Goal: Book appointment/travel/reservation

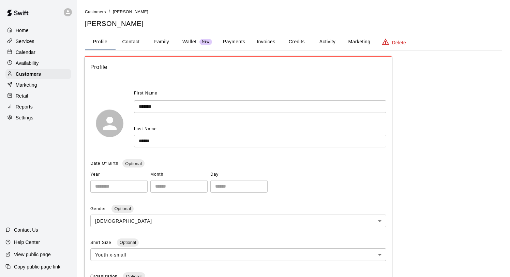
click at [19, 52] on p "Calendar" at bounding box center [26, 52] width 20 height 7
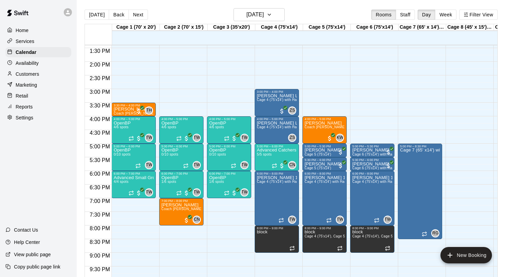
scroll to position [366, 0]
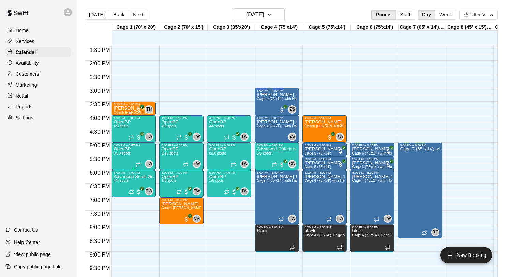
click at [119, 185] on icon "delete" at bounding box center [120, 187] width 5 height 6
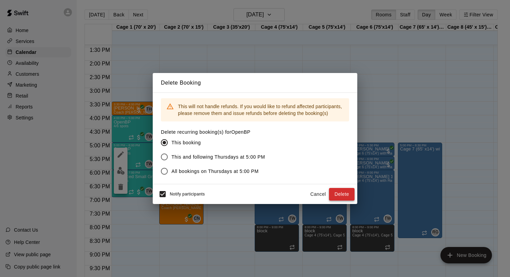
click at [338, 192] on button "Delete" at bounding box center [342, 194] width 26 height 13
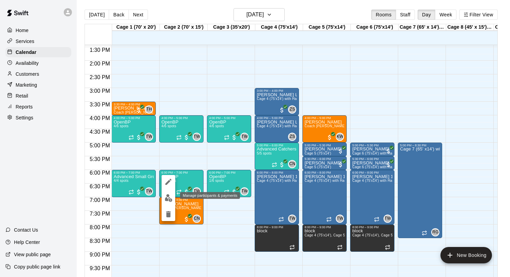
click at [168, 199] on img "edit" at bounding box center [169, 198] width 8 height 8
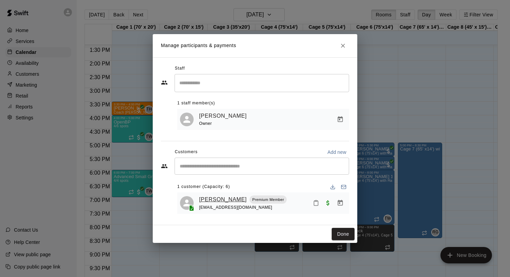
click at [224, 200] on link "[PERSON_NAME]" at bounding box center [223, 199] width 48 height 9
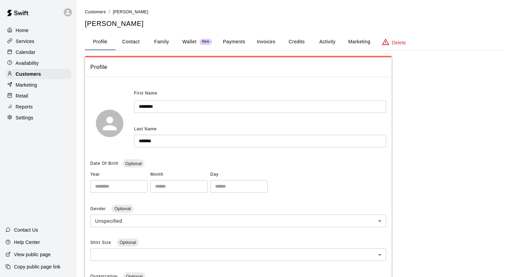
click at [163, 41] on button "Family" at bounding box center [161, 42] width 31 height 16
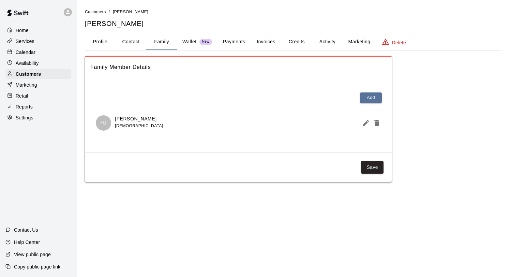
click at [29, 30] on div "Home" at bounding box center [38, 30] width 66 height 10
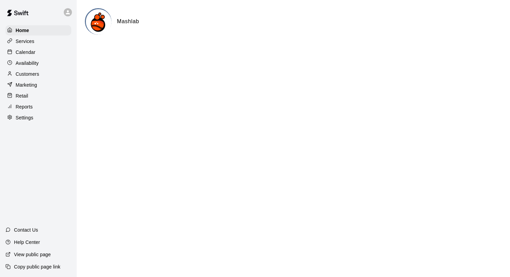
click at [26, 53] on p "Calendar" at bounding box center [26, 52] width 20 height 7
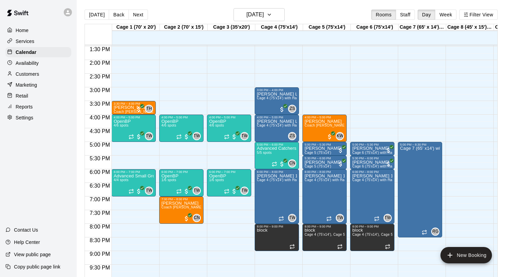
scroll to position [378, 0]
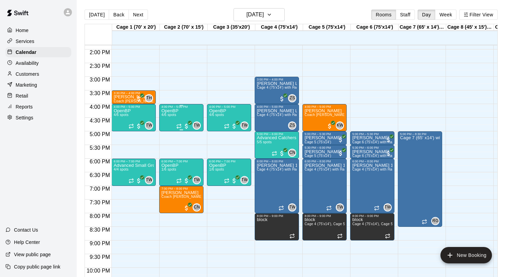
click at [180, 111] on div "OpenBP 4/6 spots TW 0" at bounding box center [181, 246] width 40 height 277
click at [168, 118] on icon "edit" at bounding box center [168, 115] width 8 height 8
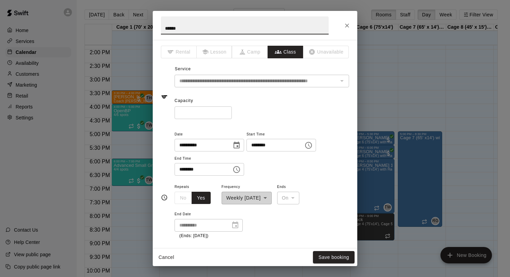
click at [227, 112] on input "*" at bounding box center [202, 112] width 57 height 13
click at [227, 110] on input "*" at bounding box center [202, 112] width 57 height 13
type input "*"
click at [226, 111] on input "*" at bounding box center [202, 112] width 57 height 13
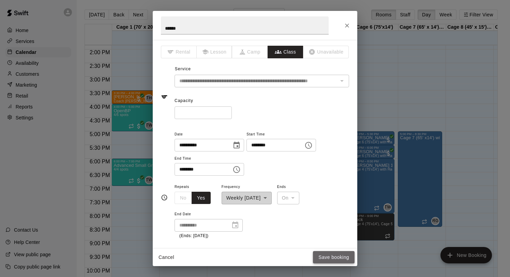
click at [331, 257] on button "Save booking" at bounding box center [334, 257] width 42 height 13
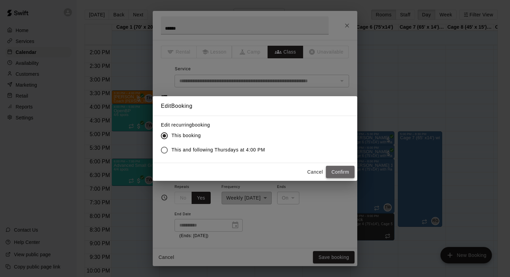
click at [339, 171] on button "Confirm" at bounding box center [340, 172] width 29 height 13
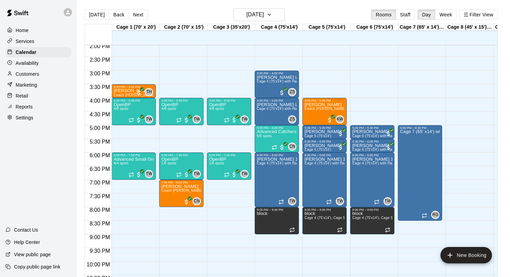
scroll to position [386, 0]
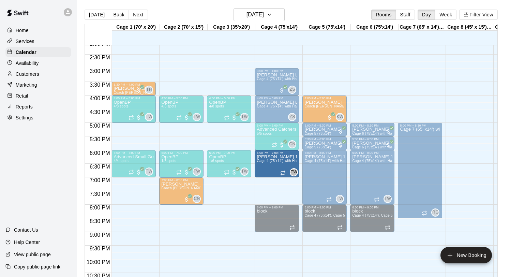
drag, startPoint x: 276, startPoint y: 203, endPoint x: 273, endPoint y: 180, distance: 22.7
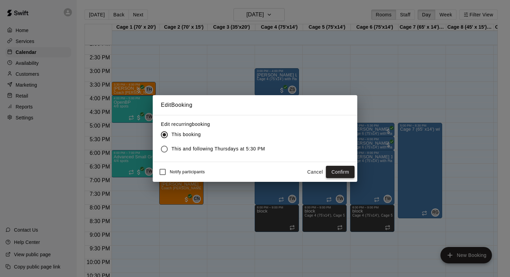
click at [334, 168] on button "Confirm" at bounding box center [340, 172] width 29 height 13
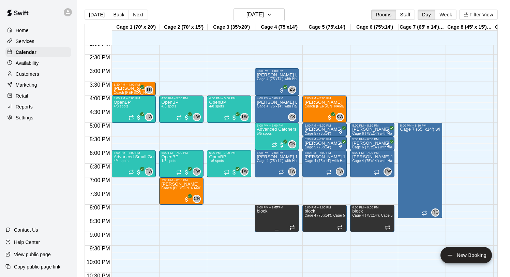
click at [263, 233] on icon "delete" at bounding box center [263, 232] width 5 height 6
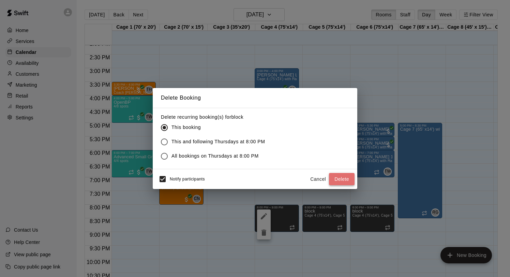
click at [342, 179] on button "Delete" at bounding box center [342, 179] width 26 height 13
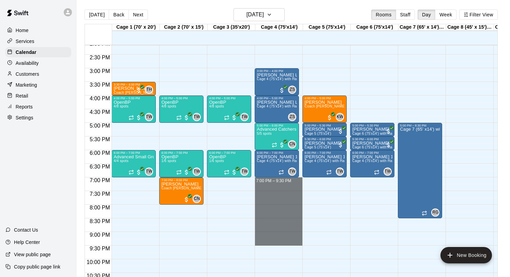
drag, startPoint x: 278, startPoint y: 179, endPoint x: 270, endPoint y: 242, distance: 63.2
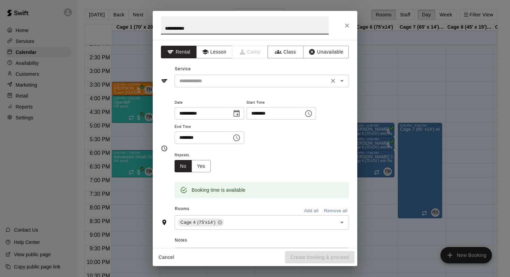
type input "**********"
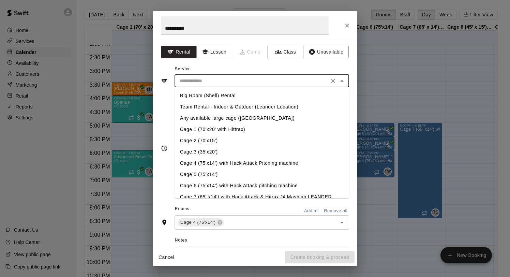
click at [211, 80] on input "text" at bounding box center [252, 81] width 150 height 9
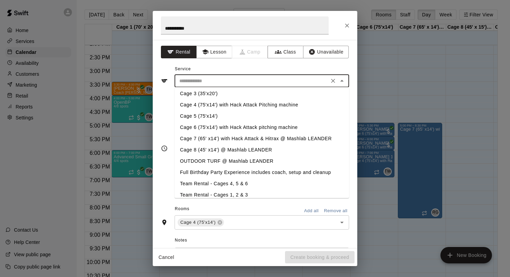
scroll to position [63, 0]
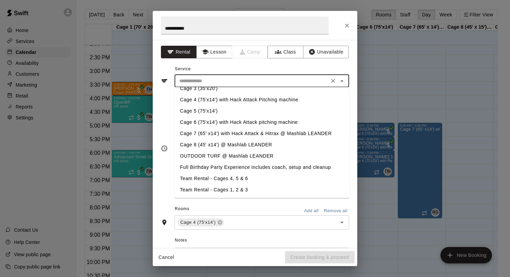
click at [223, 178] on li "Team Rental - Cages 4, 5 & 6" at bounding box center [261, 178] width 174 height 11
type input "**********"
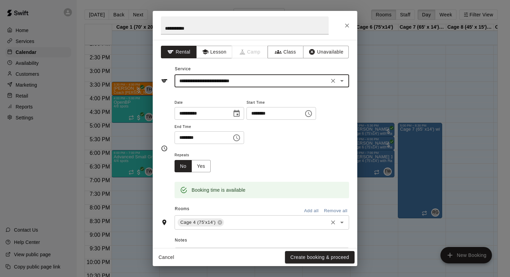
click at [232, 220] on input "text" at bounding box center [276, 222] width 102 height 9
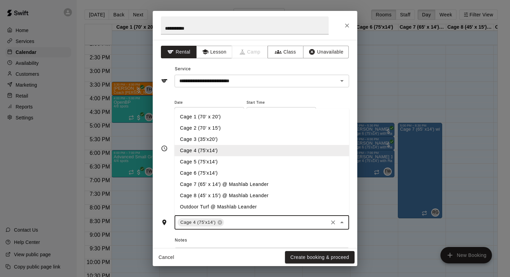
click at [209, 166] on li "Cage 5 (75'x14')" at bounding box center [261, 161] width 174 height 11
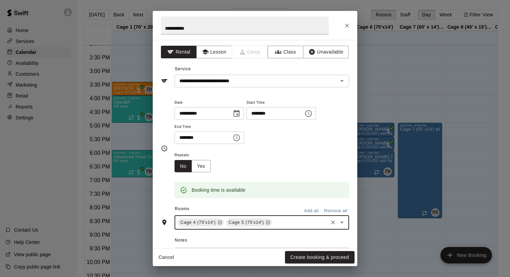
click at [289, 227] on div "Cage 4 (75'x14') Cage 5 (75'x14') ​" at bounding box center [261, 222] width 174 height 14
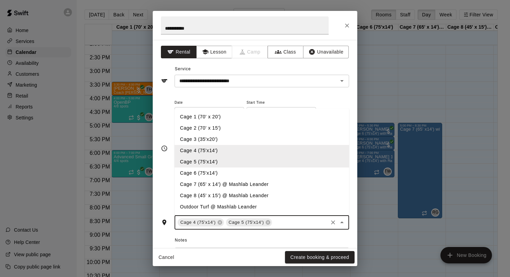
click at [220, 170] on li "Cage 6 (75'x14')" at bounding box center [261, 172] width 174 height 11
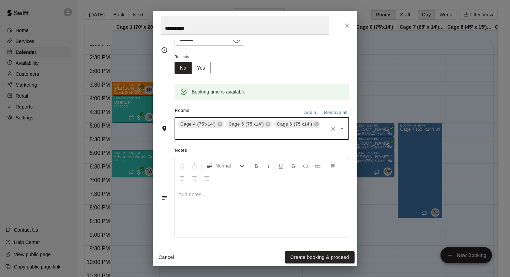
scroll to position [100, 0]
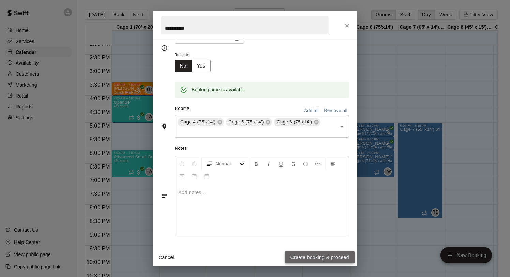
click at [301, 255] on button "Create booking & proceed" at bounding box center [320, 257] width 70 height 13
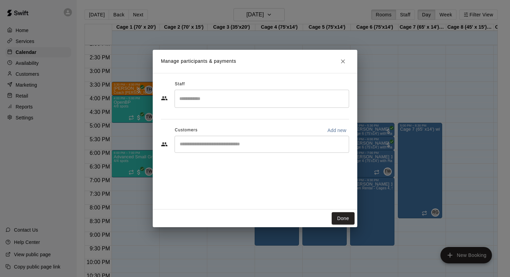
click at [229, 145] on input "Start typing to search customers..." at bounding box center [262, 144] width 168 height 7
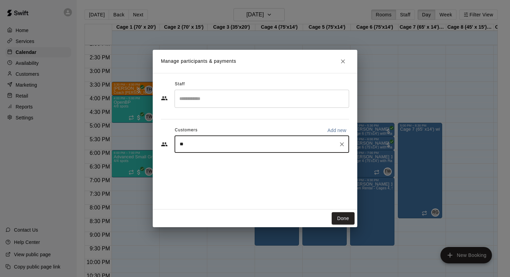
type input "***"
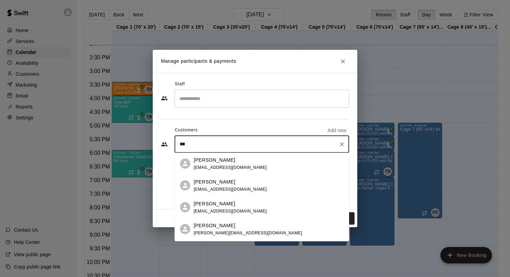
click at [224, 164] on div "[PERSON_NAME] [EMAIL_ADDRESS][DOMAIN_NAME]" at bounding box center [230, 163] width 73 height 15
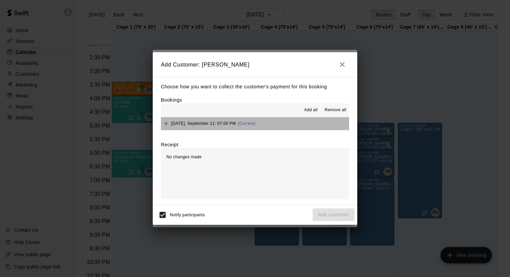
click at [210, 122] on span "[DATE], September 11: 07:00 PM" at bounding box center [203, 123] width 65 height 5
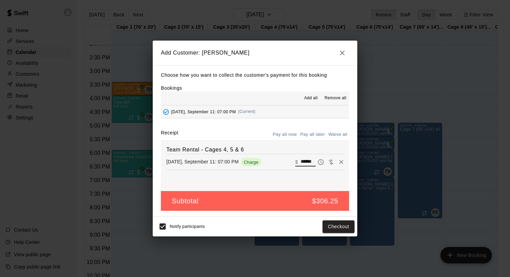
click at [309, 161] on input "******" at bounding box center [308, 161] width 15 height 9
type input "***"
click at [335, 223] on button "Checkout" at bounding box center [338, 226] width 32 height 13
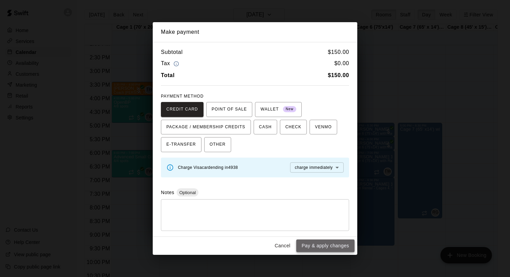
click at [315, 246] on button "Pay & apply changes" at bounding box center [325, 245] width 58 height 13
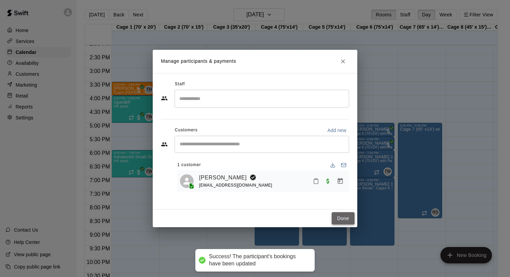
click at [347, 215] on button "Done" at bounding box center [343, 218] width 23 height 13
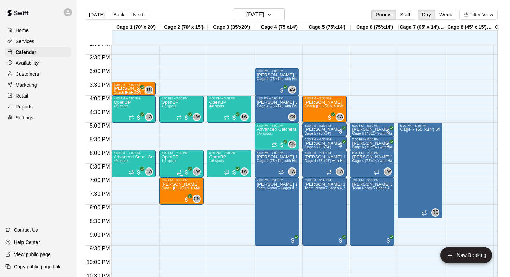
click at [171, 158] on icon "edit" at bounding box center [168, 161] width 8 height 8
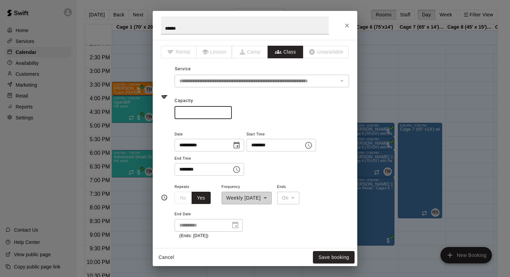
click at [226, 114] on input "*" at bounding box center [202, 112] width 57 height 13
type input "*"
click at [226, 114] on input "*" at bounding box center [202, 112] width 57 height 13
click at [336, 255] on button "Save booking" at bounding box center [334, 257] width 42 height 13
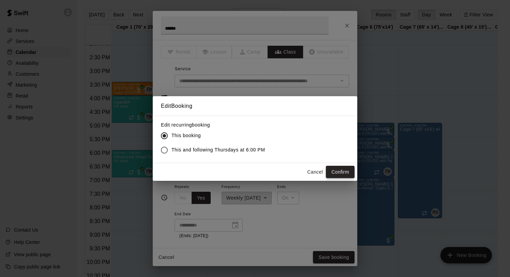
click at [344, 171] on button "Confirm" at bounding box center [340, 172] width 29 height 13
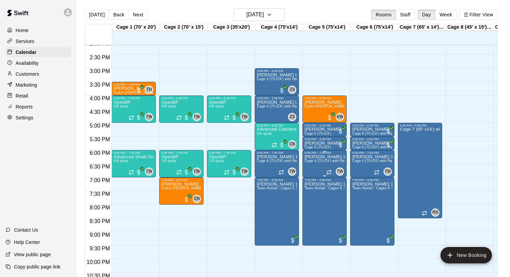
click at [324, 161] on span "Cage 4 (75'x14') with Hack Attack Pitching machine" at bounding box center [345, 161] width 83 height 4
click at [310, 162] on button "edit" at bounding box center [312, 166] width 14 height 14
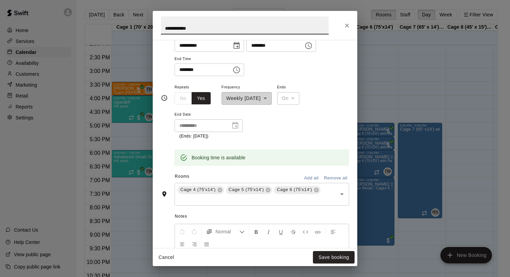
scroll to position [71, 0]
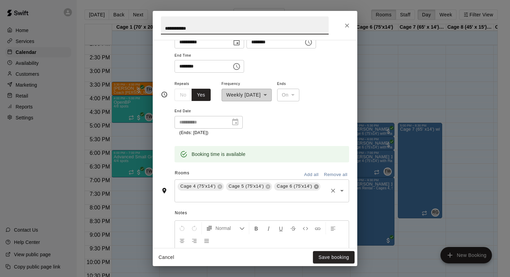
click at [316, 187] on icon at bounding box center [316, 186] width 4 height 4
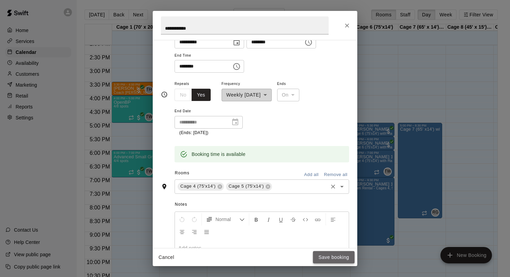
click at [323, 256] on button "Save booking" at bounding box center [334, 257] width 42 height 13
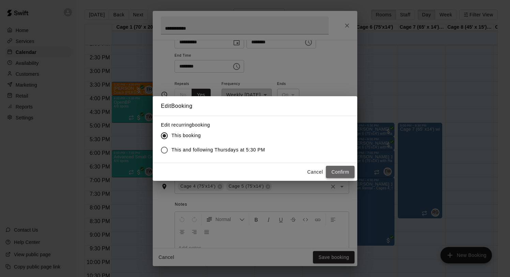
click at [337, 167] on button "Confirm" at bounding box center [340, 172] width 29 height 13
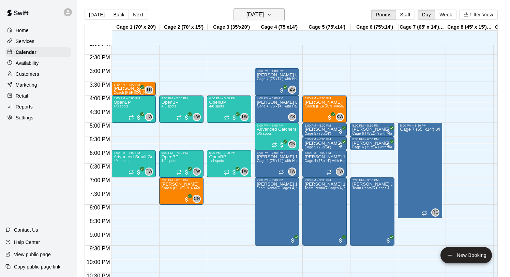
click at [261, 10] on h6 "[DATE]" at bounding box center [254, 15] width 17 height 10
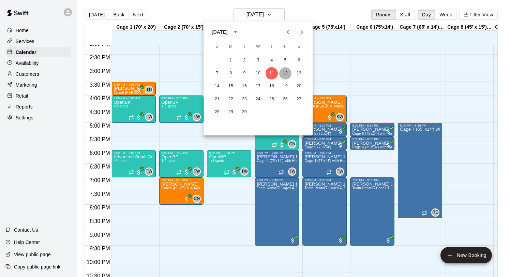
click at [285, 73] on button "12" at bounding box center [285, 73] width 12 height 12
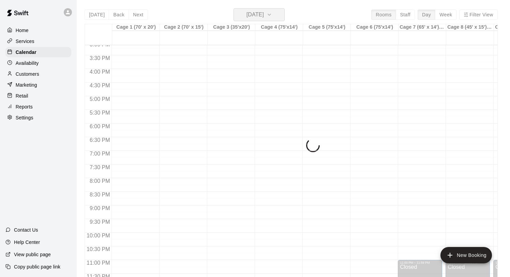
scroll to position [415, 0]
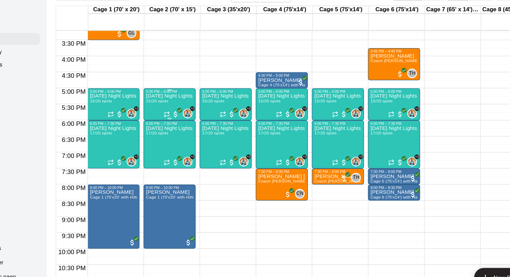
click at [181, 105] on div "[DATE] Night Lights - Live at-bats hitting class - Ages [DEMOGRAPHIC_DATA] 15/2…" at bounding box center [181, 236] width 40 height 277
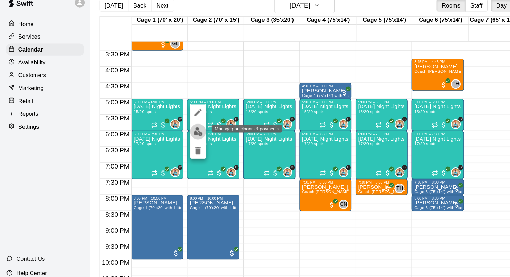
click at [168, 124] on img "edit" at bounding box center [169, 122] width 8 height 8
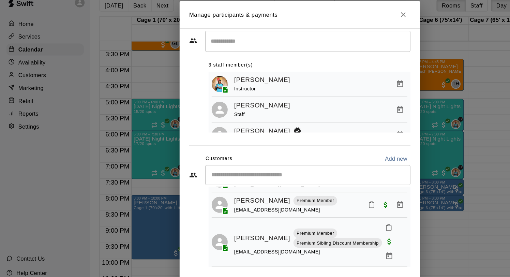
scroll to position [316, 0]
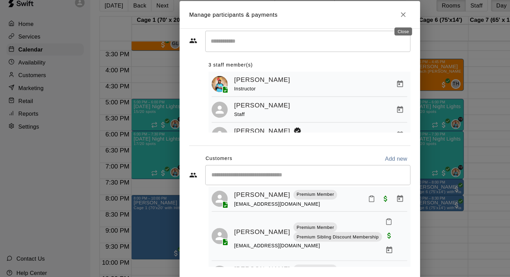
click at [344, 25] on icon "Close" at bounding box center [342, 22] width 7 height 7
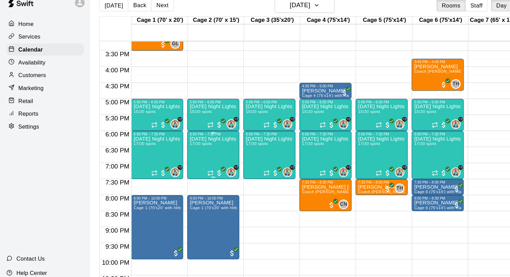
click at [181, 145] on div "[DATE] Night Lights - Advanced Hitting Group & Tournament Prep (Live ABs) - Age…" at bounding box center [181, 264] width 40 height 277
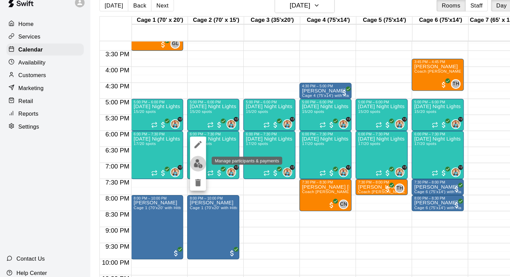
click at [165, 148] on img "edit" at bounding box center [169, 149] width 8 height 8
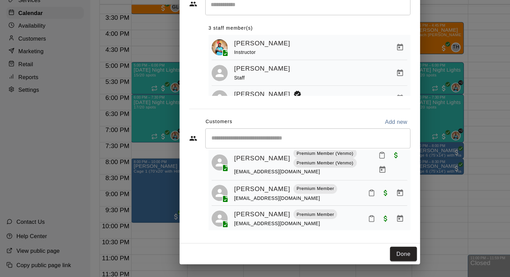
scroll to position [68, 0]
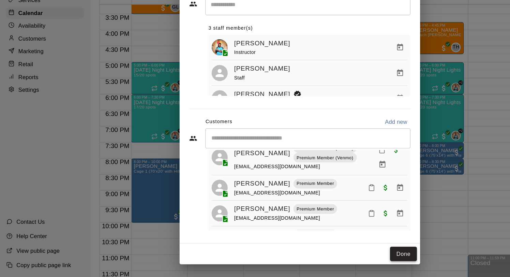
click at [341, 256] on button "Done" at bounding box center [343, 257] width 23 height 13
